Goal: Information Seeking & Learning: Learn about a topic

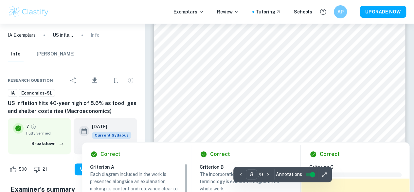
scroll to position [2458, 0]
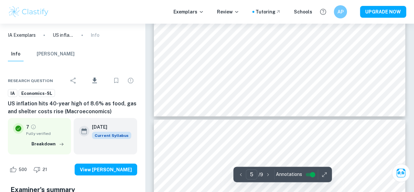
scroll to position [1955, 0]
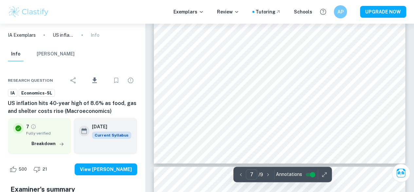
type input "8"
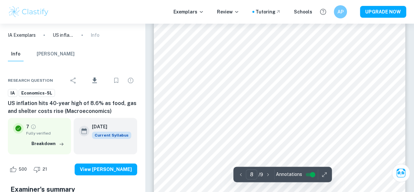
scroll to position [2704, 0]
